Goal: Task Accomplishment & Management: Complete application form

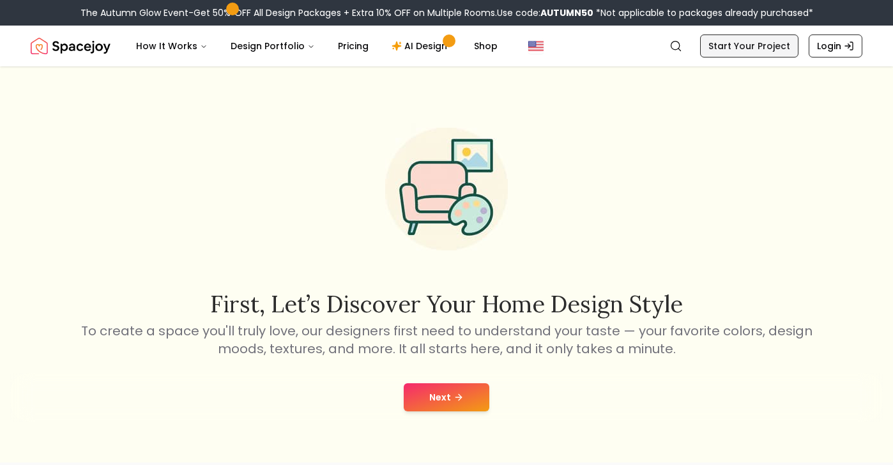
click at [743, 47] on link "Start Your Project" at bounding box center [749, 45] width 98 height 23
click at [448, 391] on button "Next" at bounding box center [447, 397] width 86 height 28
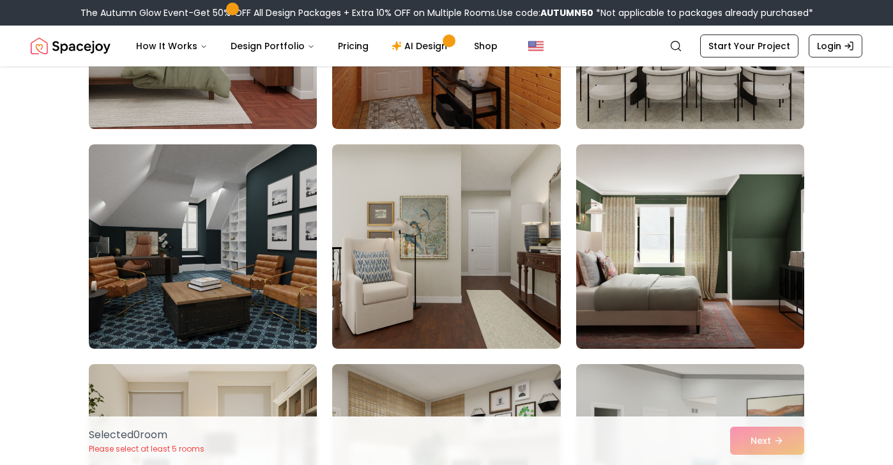
scroll to position [236, 0]
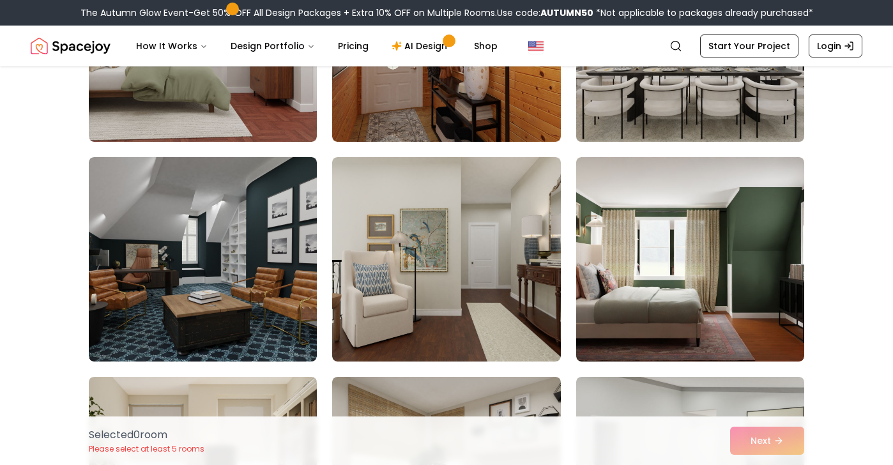
click at [712, 100] on img at bounding box center [689, 39] width 239 height 215
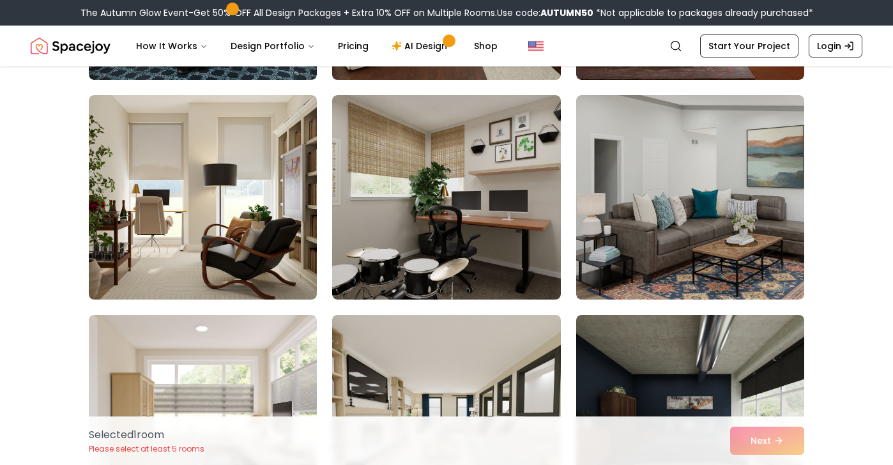
scroll to position [532, 0]
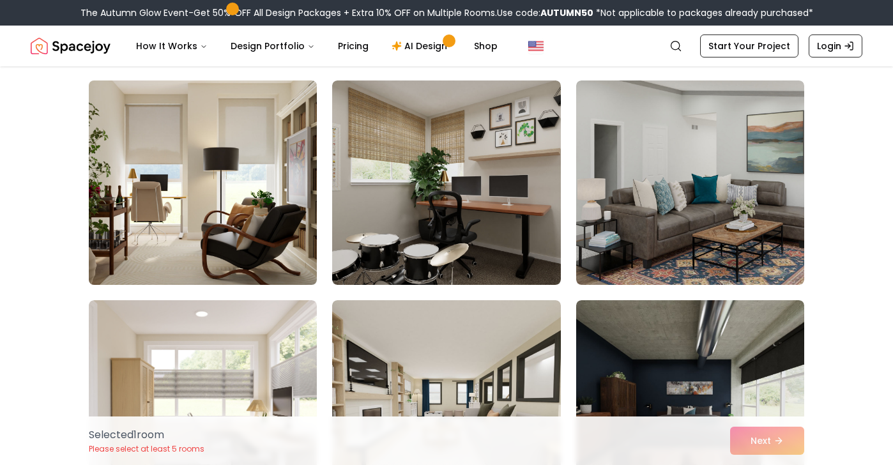
click at [225, 208] on img at bounding box center [202, 182] width 239 height 215
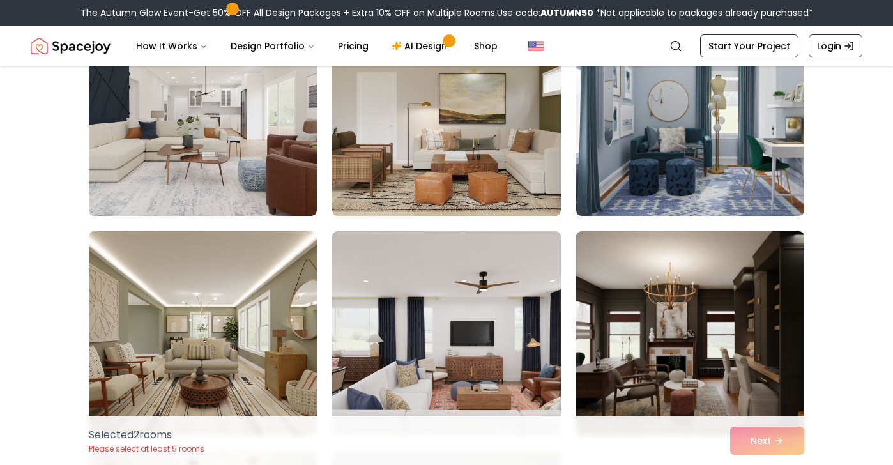
scroll to position [1060, 0]
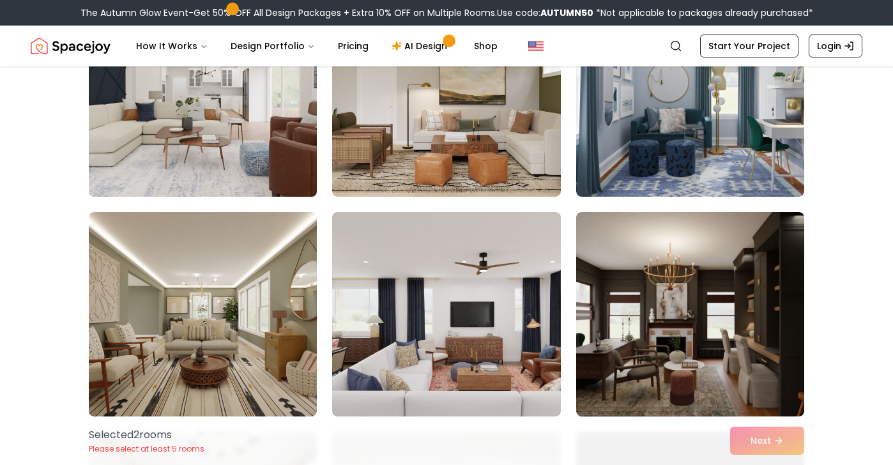
click at [239, 172] on img at bounding box center [202, 94] width 239 height 215
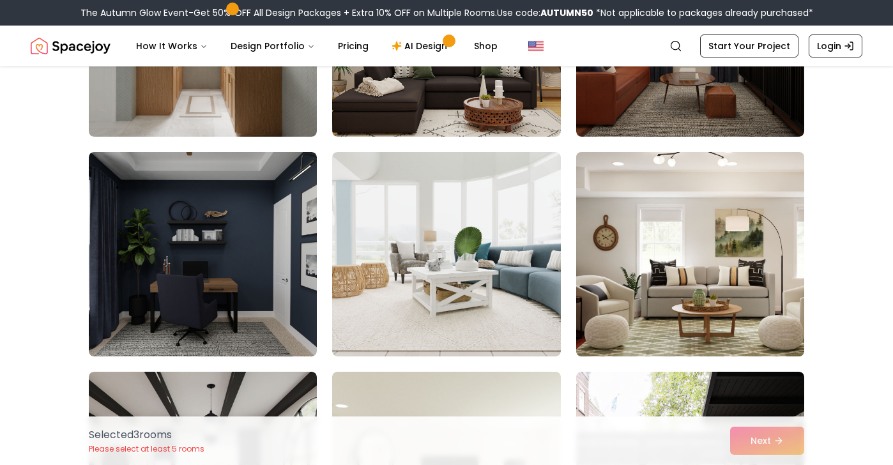
scroll to position [1785, 0]
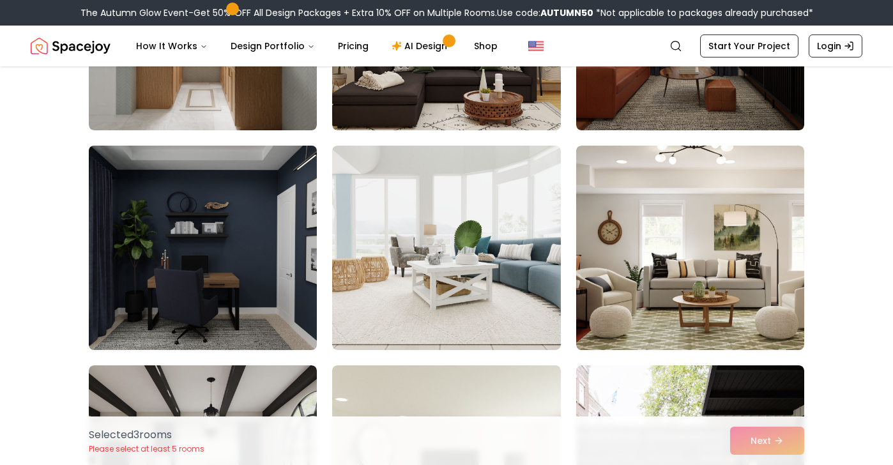
click at [285, 291] on img at bounding box center [202, 247] width 239 height 215
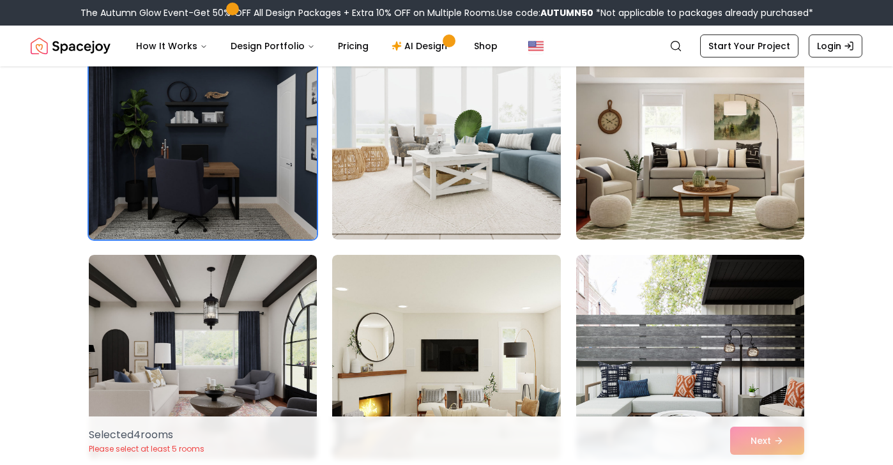
scroll to position [1922, 0]
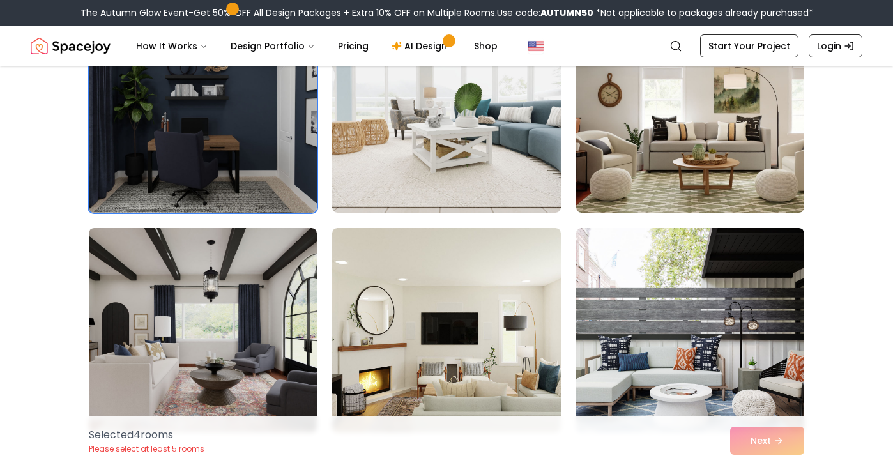
click at [285, 291] on img at bounding box center [203, 330] width 228 height 204
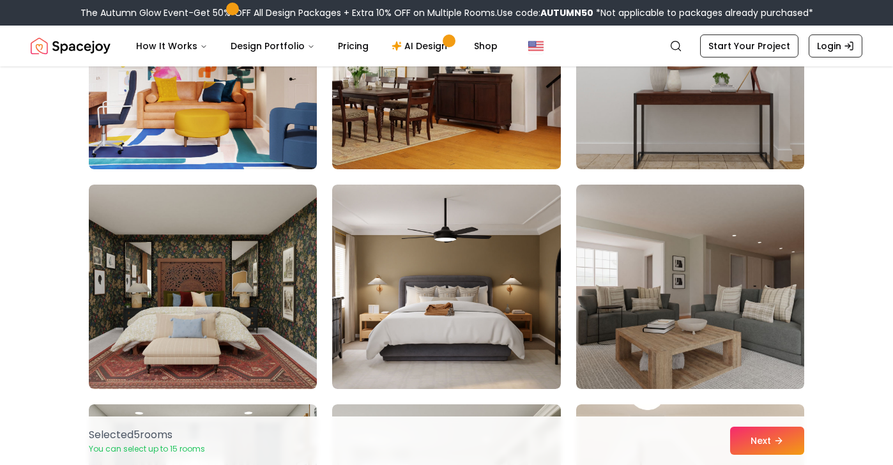
scroll to position [2415, 0]
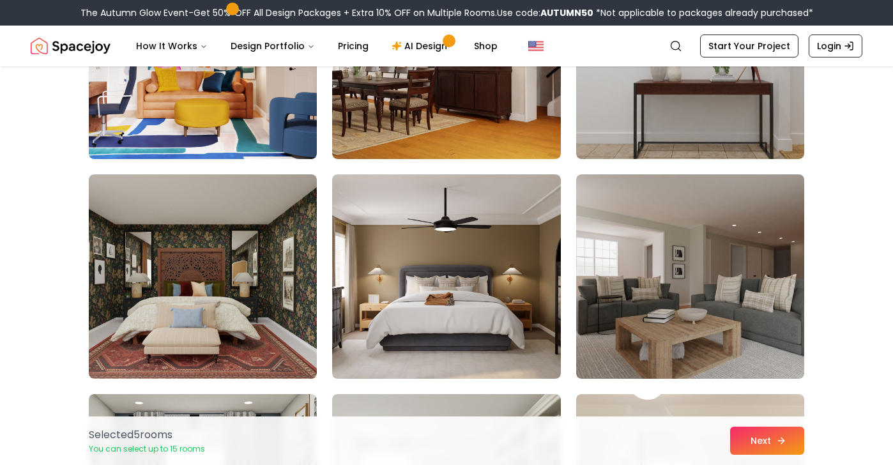
click at [753, 435] on button "Next" at bounding box center [767, 440] width 74 height 28
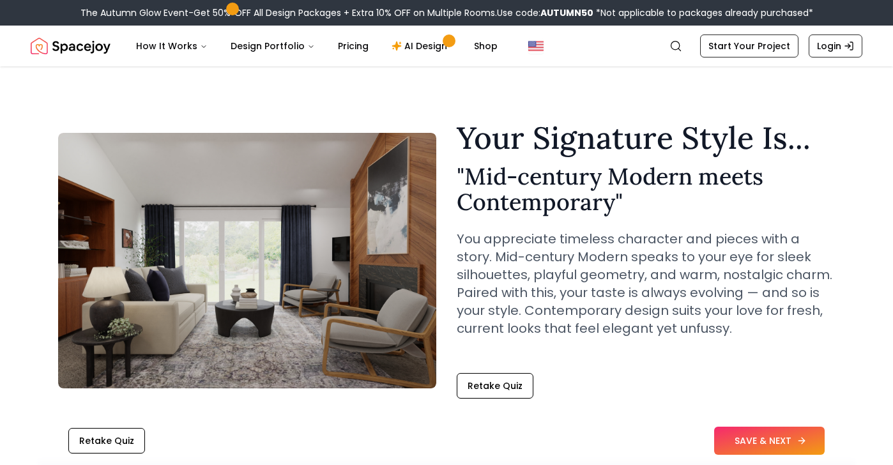
click at [748, 433] on button "SAVE & NEXT" at bounding box center [769, 440] width 110 height 28
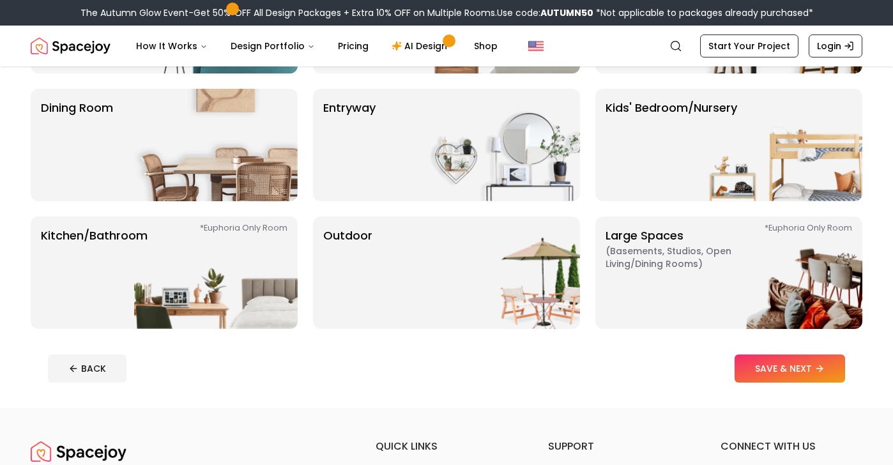
scroll to position [221, 0]
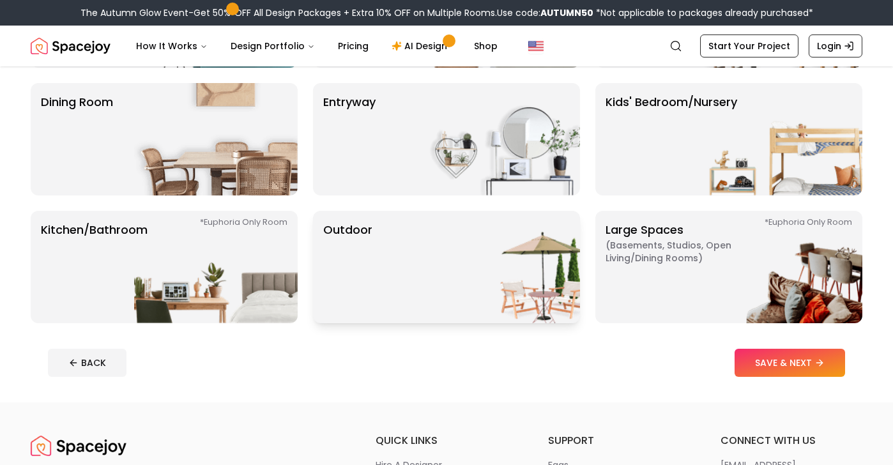
click at [531, 294] on img at bounding box center [497, 267] width 163 height 112
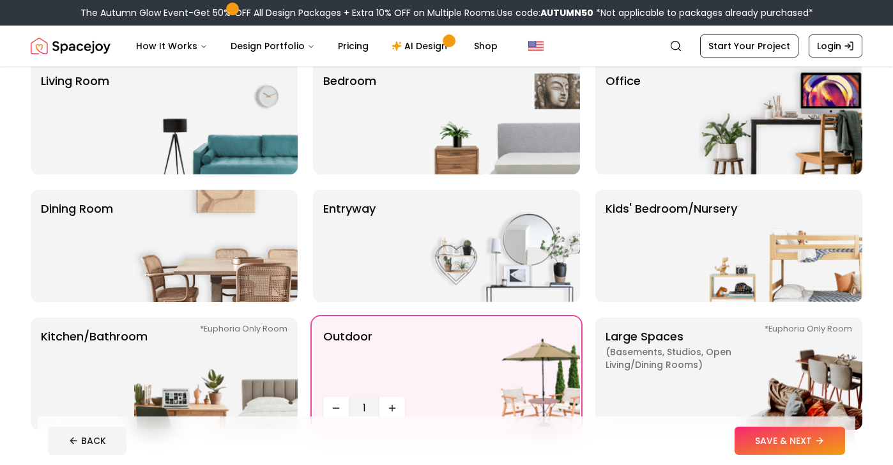
scroll to position [109, 0]
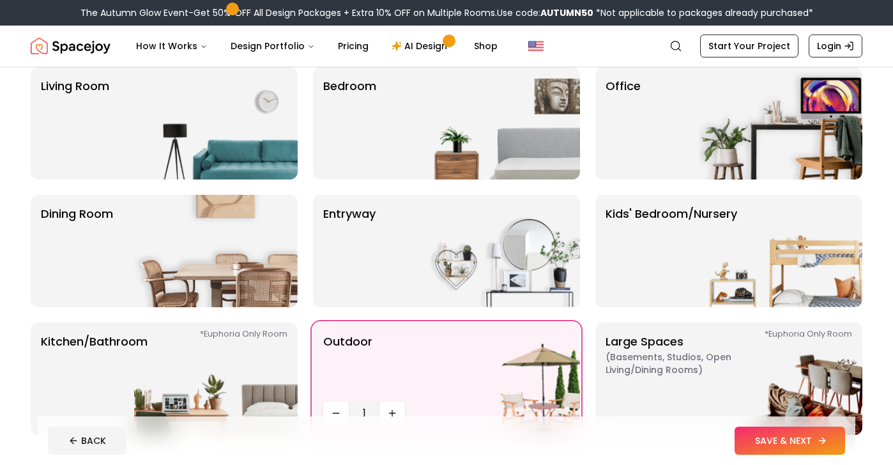
click at [783, 437] on button "SAVE & NEXT" at bounding box center [789, 440] width 110 height 28
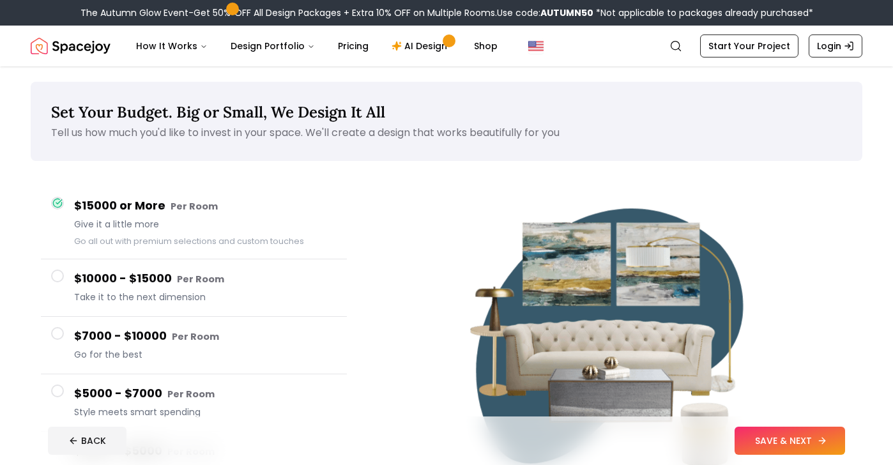
click at [785, 439] on button "SAVE & NEXT" at bounding box center [789, 440] width 110 height 28
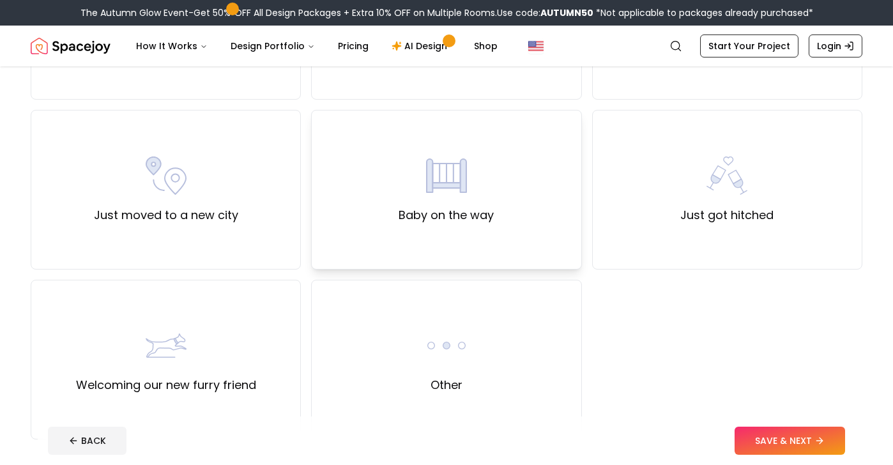
scroll to position [437, 0]
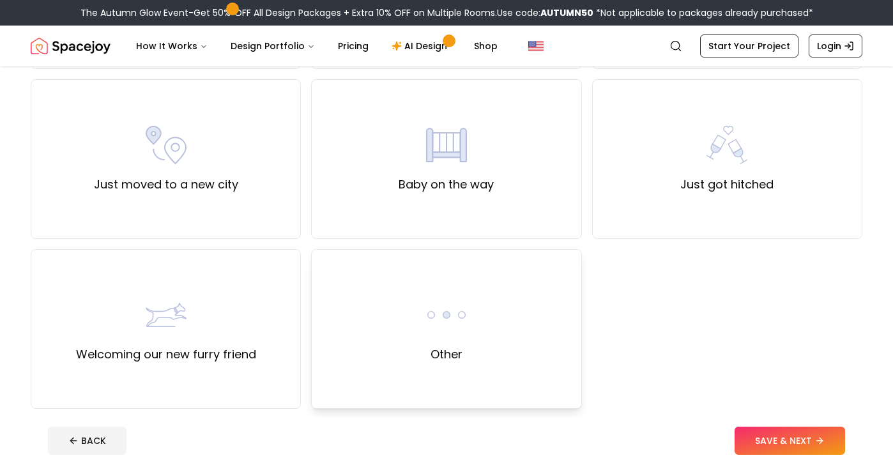
click at [395, 303] on div "Other" at bounding box center [446, 329] width 270 height 160
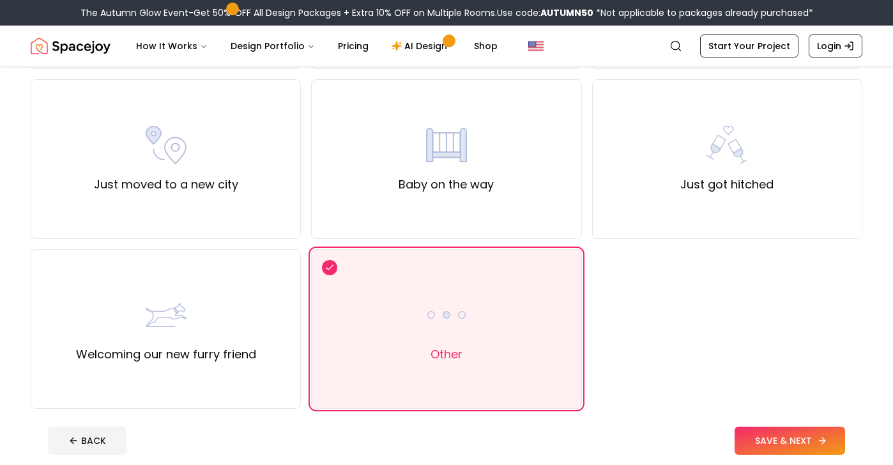
click at [755, 434] on button "SAVE & NEXT" at bounding box center [789, 440] width 110 height 28
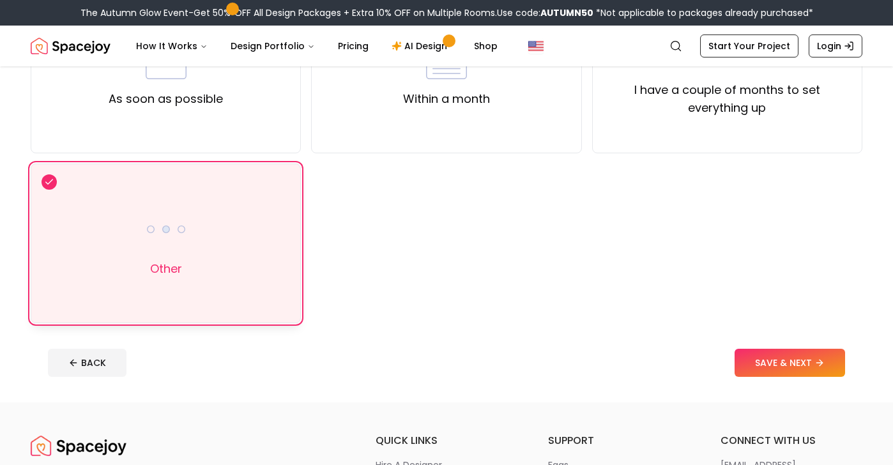
scroll to position [155, 0]
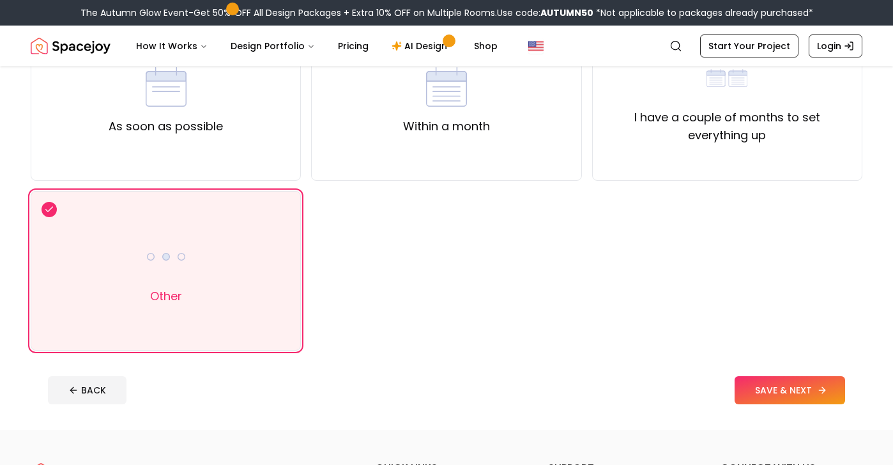
click at [783, 389] on button "SAVE & NEXT" at bounding box center [789, 390] width 110 height 28
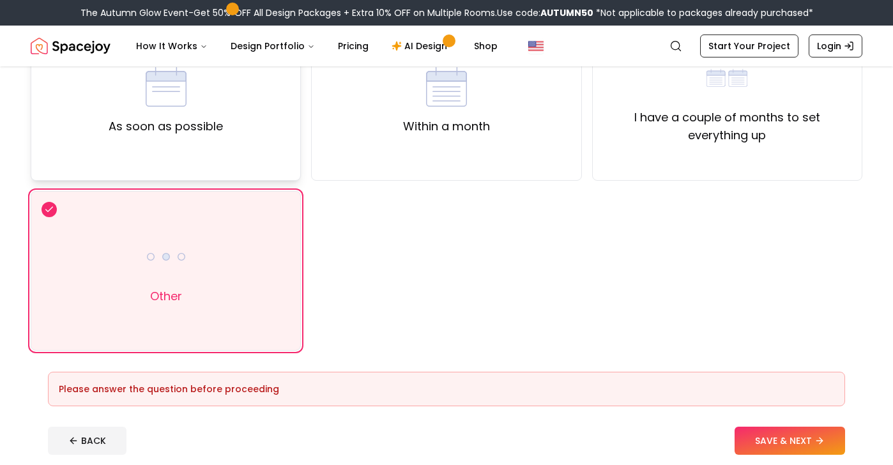
click at [202, 146] on div "As soon as possible" at bounding box center [166, 101] width 270 height 160
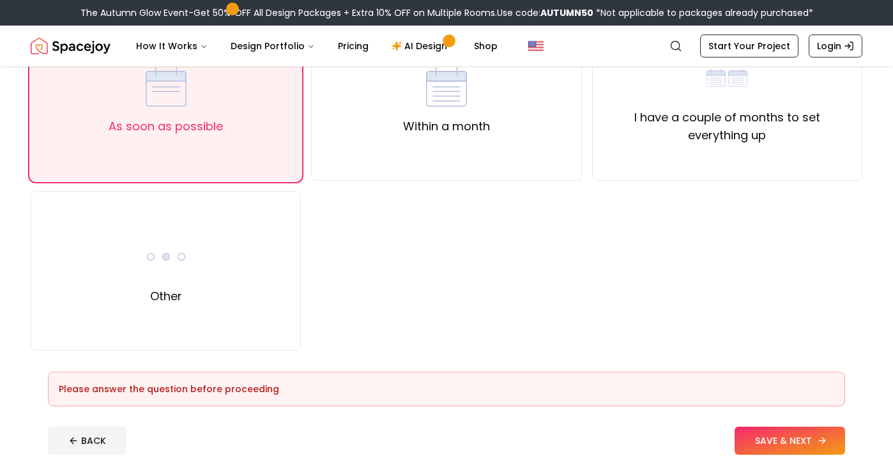
click at [811, 438] on button "SAVE & NEXT" at bounding box center [789, 440] width 110 height 28
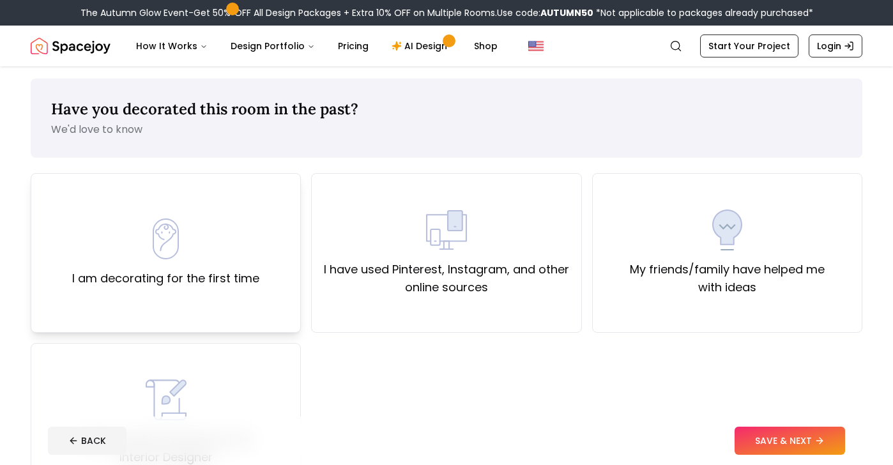
scroll to position [2, 0]
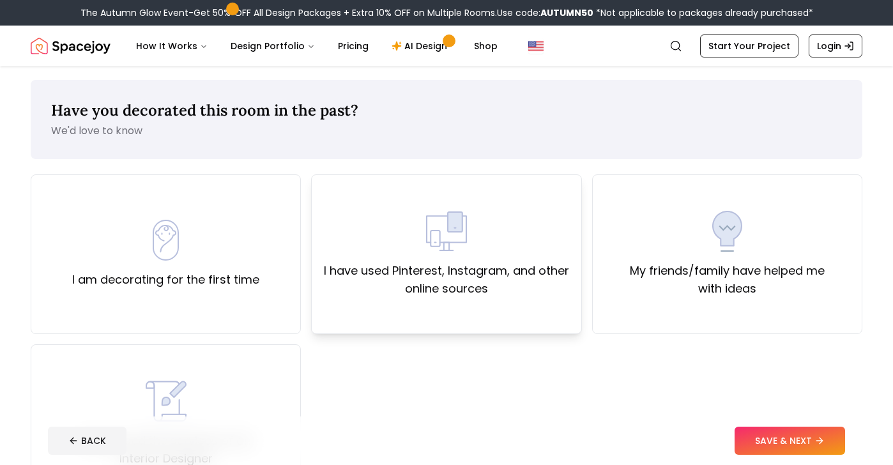
click at [403, 270] on label "I have used Pinterest, Instagram, and other online sources" at bounding box center [446, 280] width 248 height 36
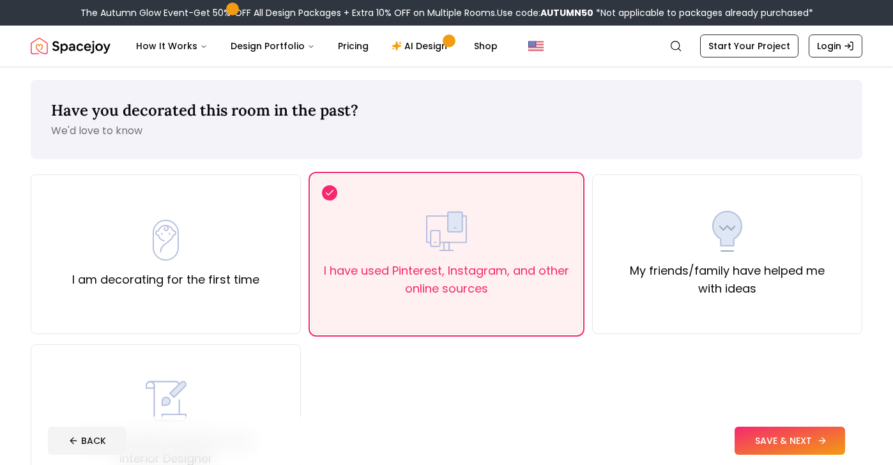
click at [752, 439] on button "SAVE & NEXT" at bounding box center [789, 440] width 110 height 28
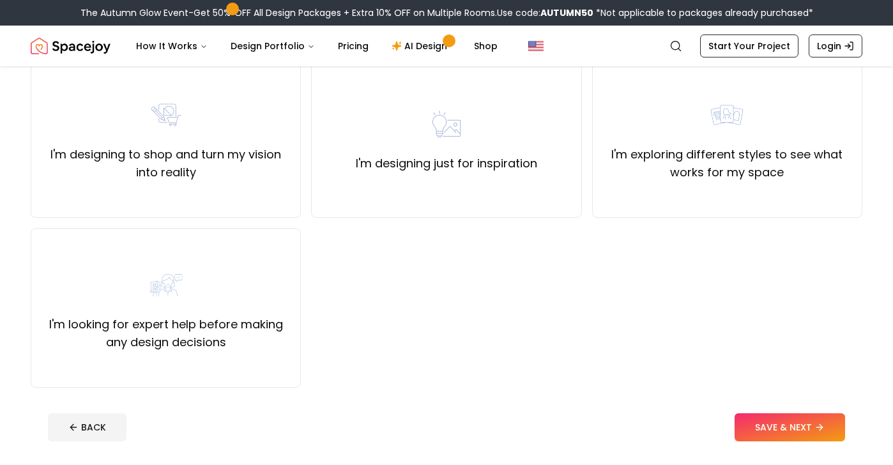
scroll to position [123, 0]
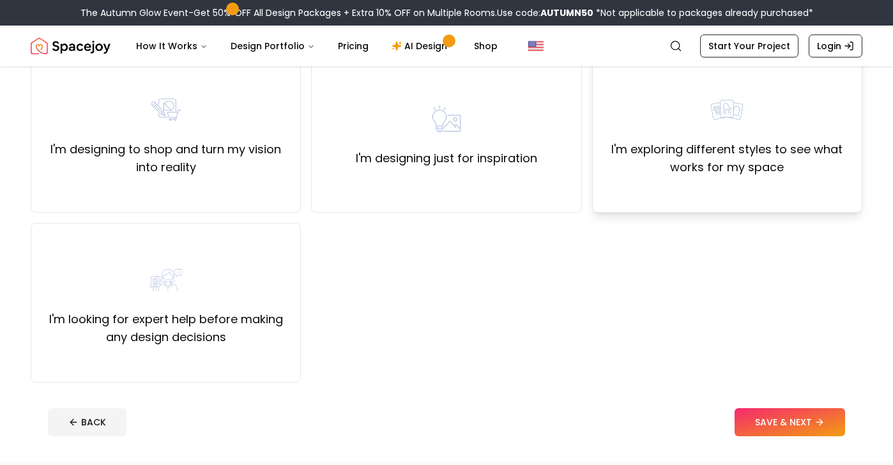
click at [688, 156] on label "I'm exploring different styles to see what works for my space" at bounding box center [727, 158] width 248 height 36
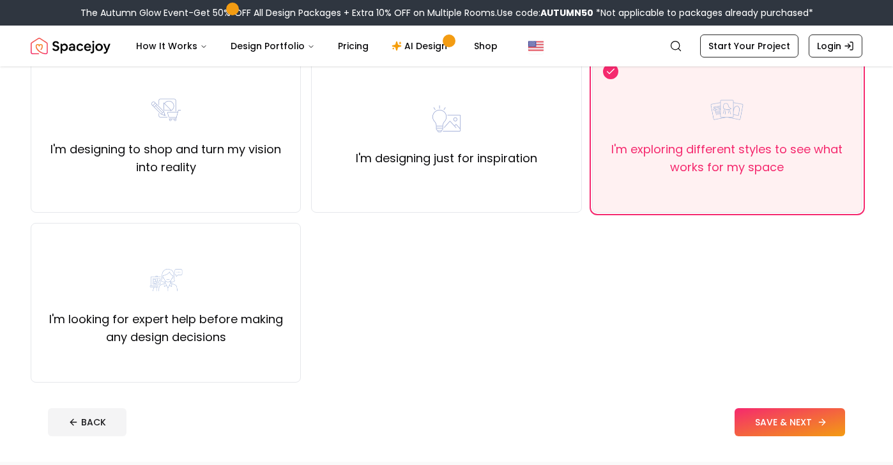
click at [763, 419] on button "SAVE & NEXT" at bounding box center [789, 422] width 110 height 28
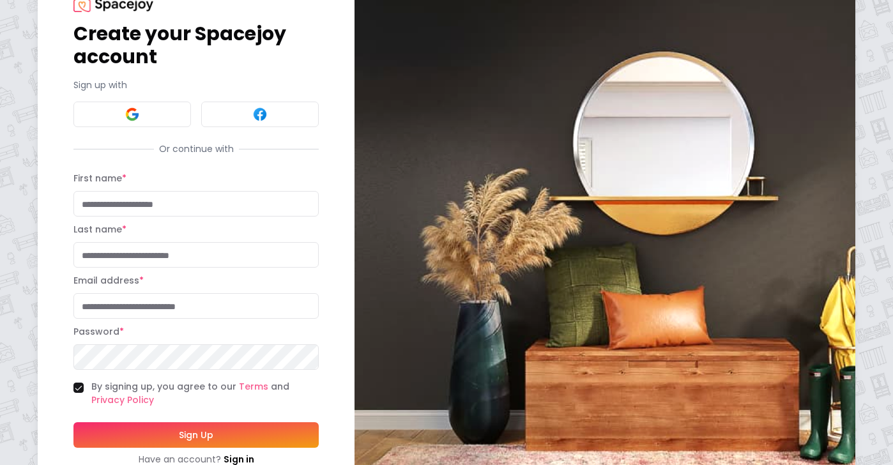
scroll to position [98, 0]
